Goal: Navigation & Orientation: Go to known website

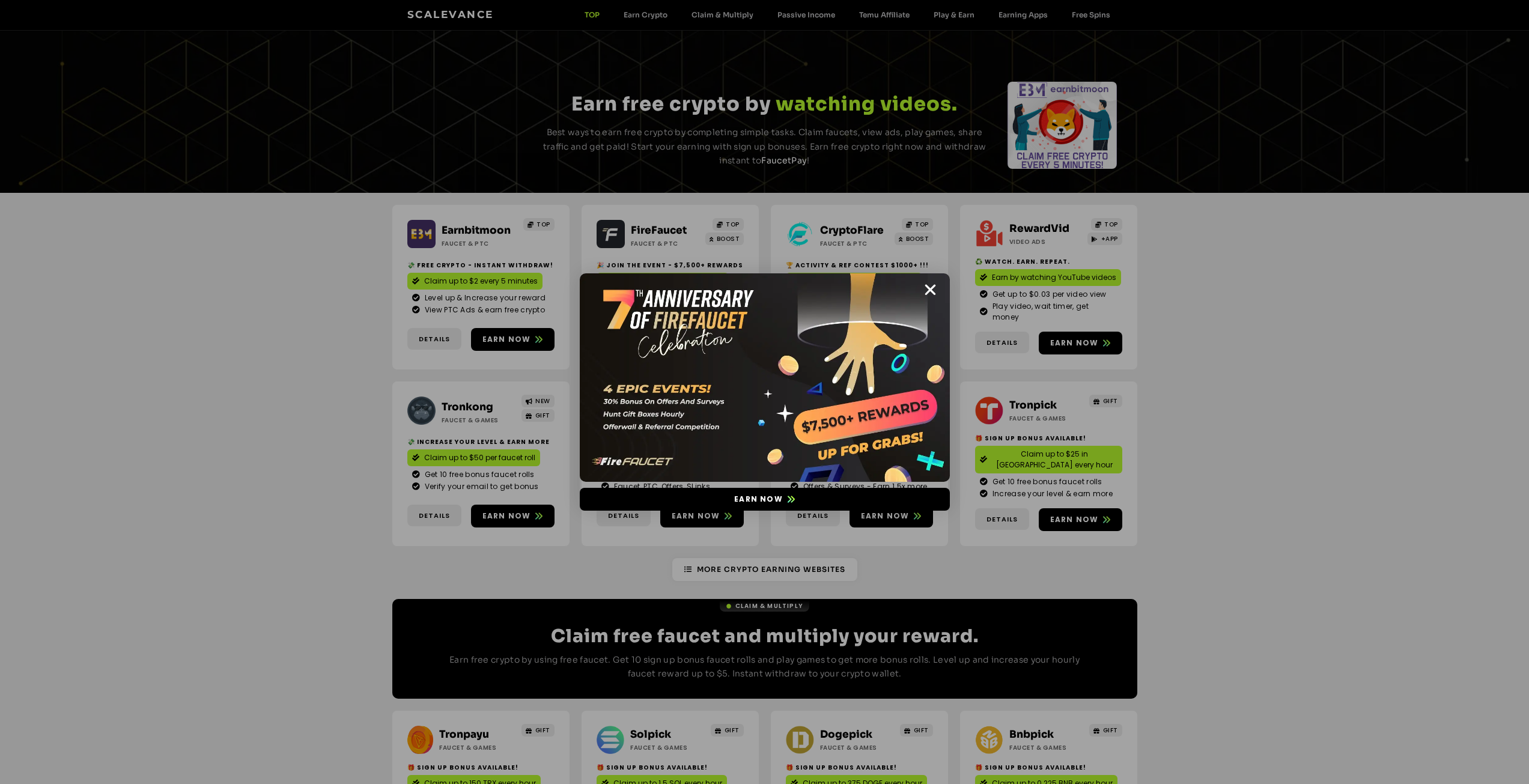
scroll to position [240, 0]
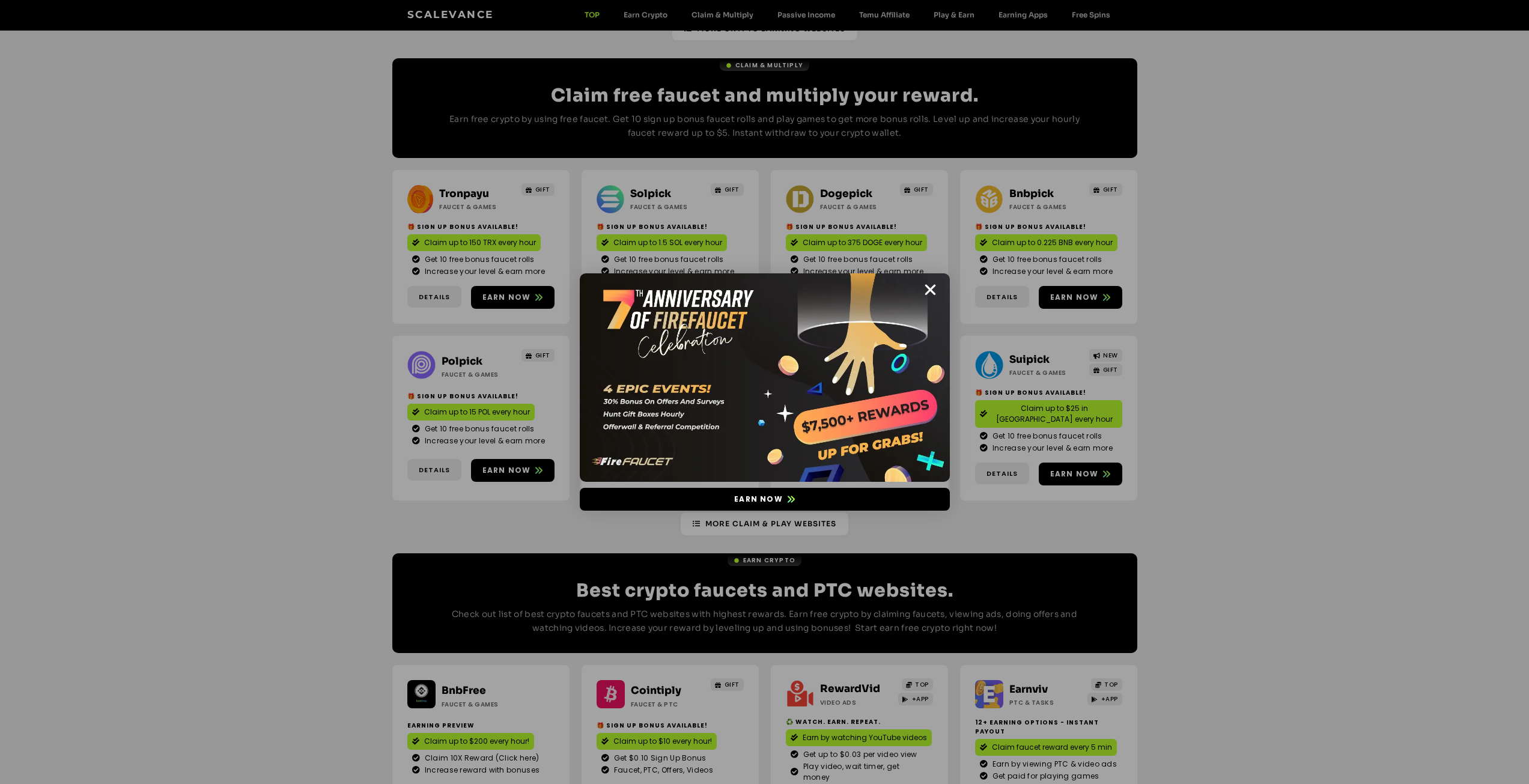
scroll to position [841, 0]
